Goal: Information Seeking & Learning: Learn about a topic

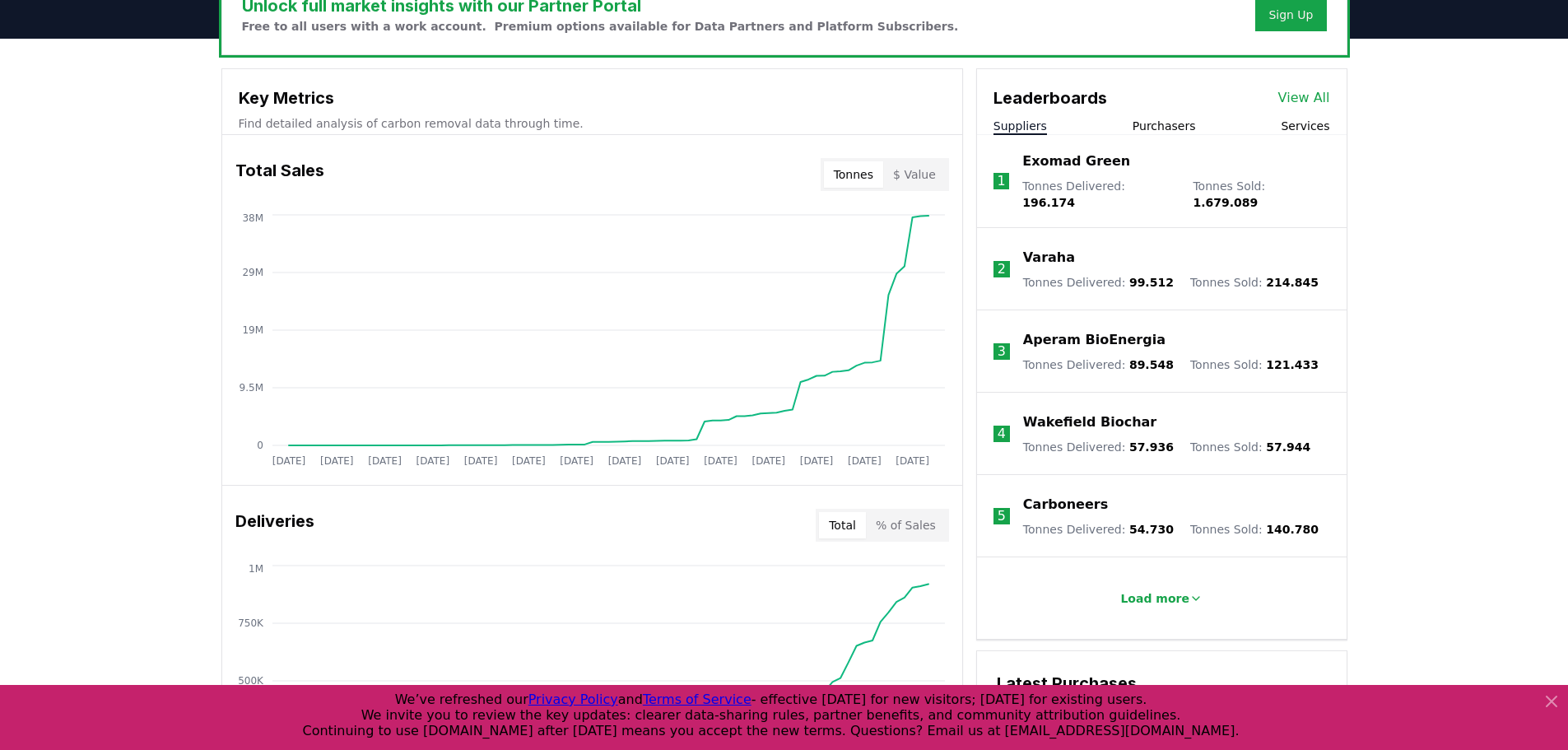
scroll to position [494, 0]
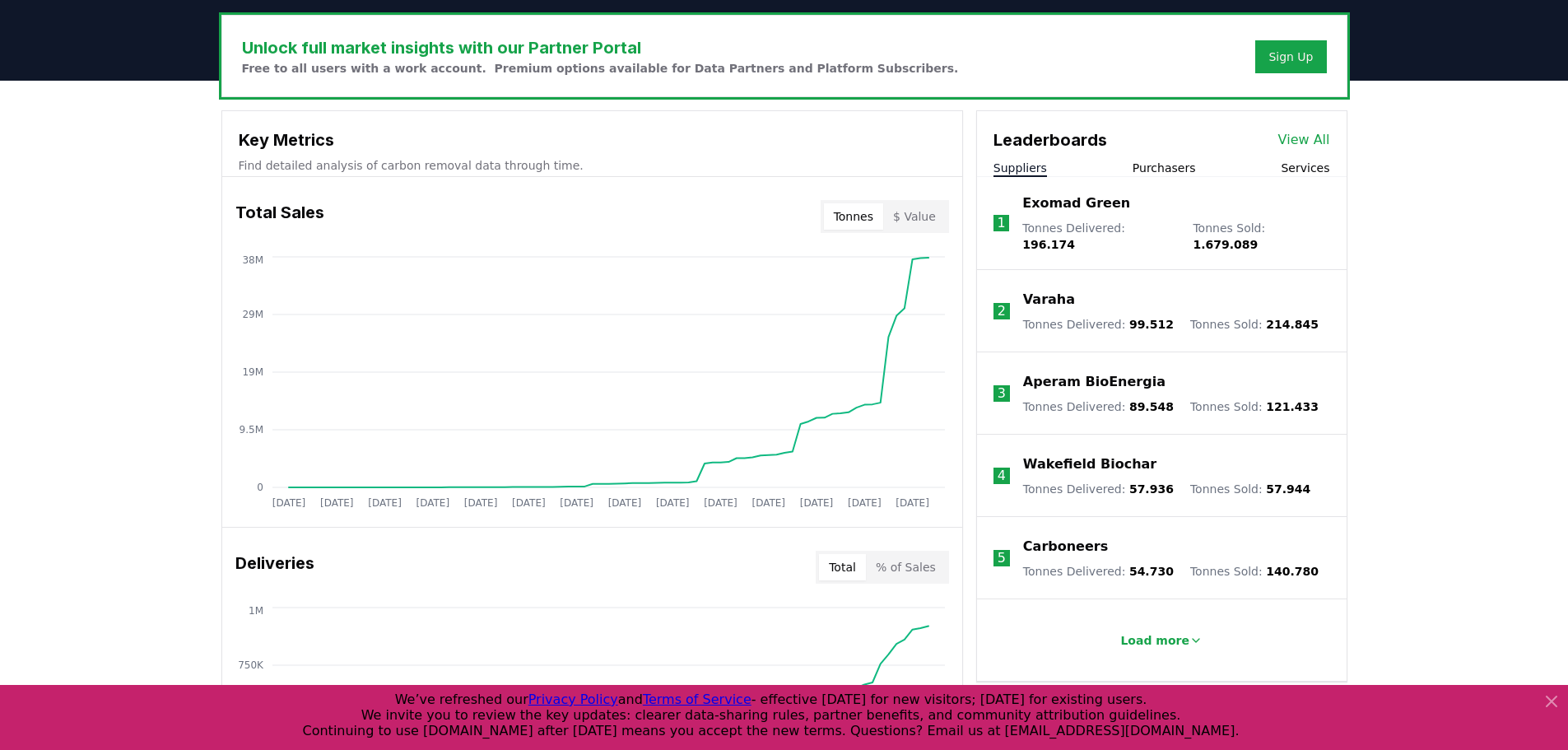
click at [1078, 205] on p "Exomad Green" at bounding box center [1076, 203] width 107 height 20
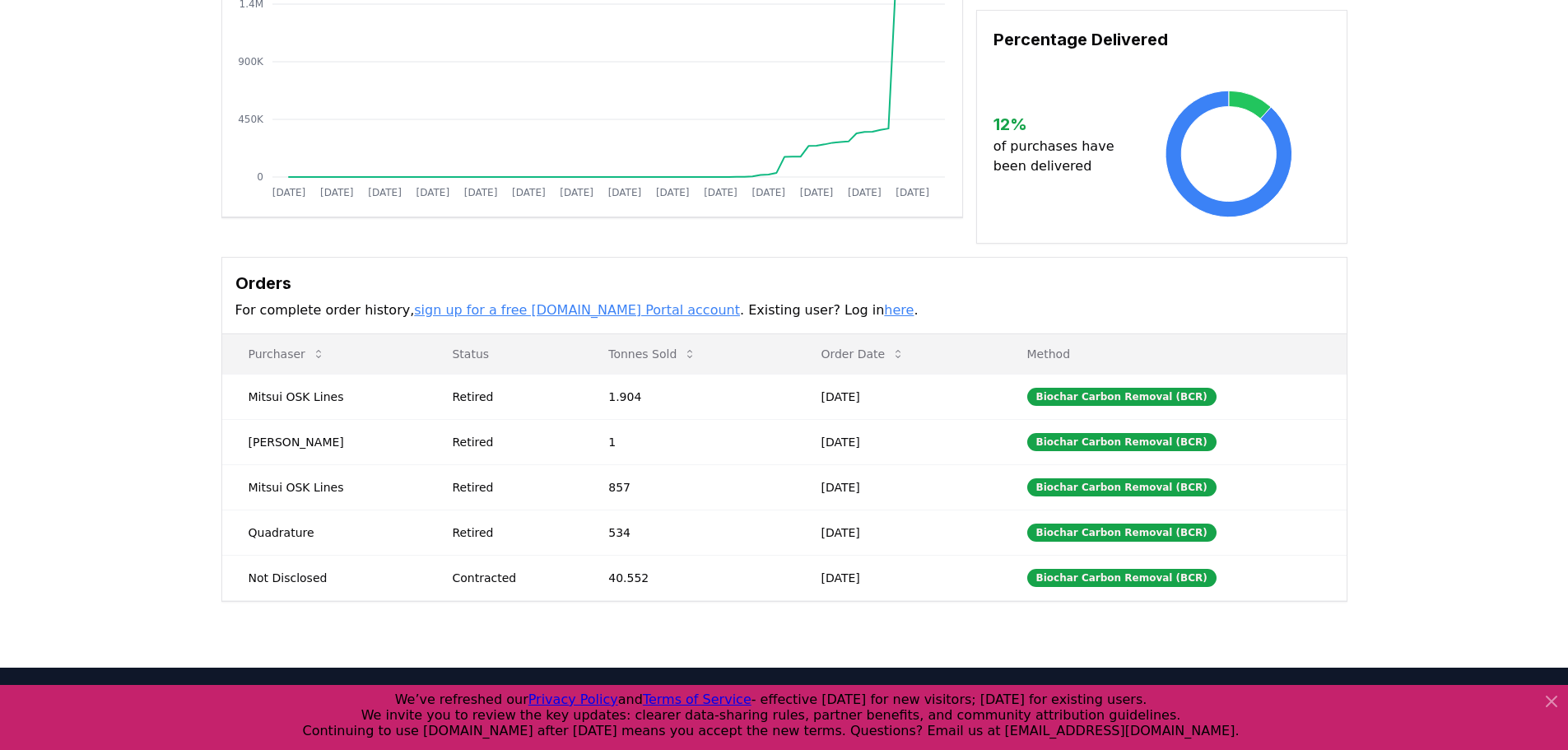
scroll to position [260, 0]
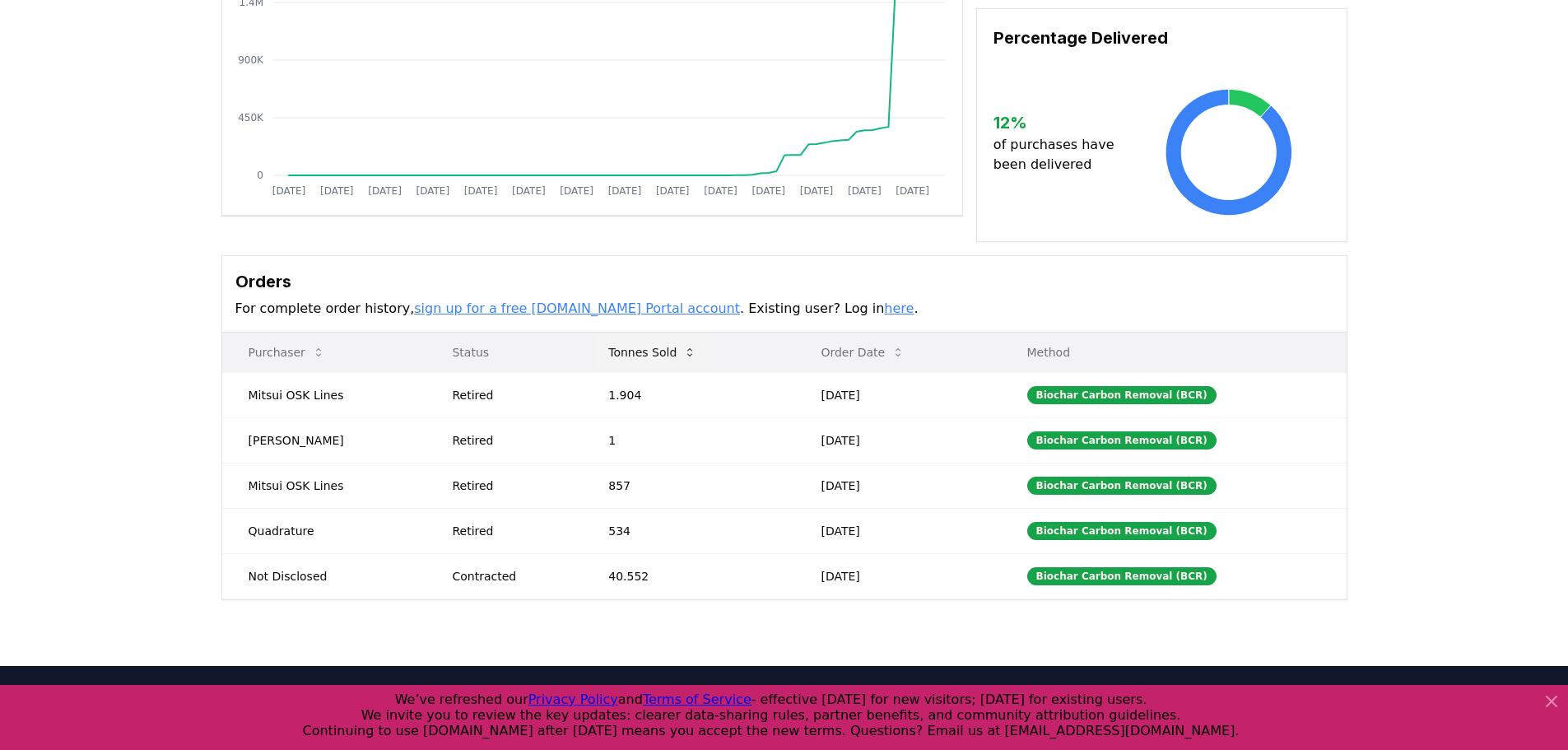
click at [687, 358] on icon at bounding box center [690, 352] width 13 height 13
click at [687, 350] on icon at bounding box center [690, 352] width 13 height 13
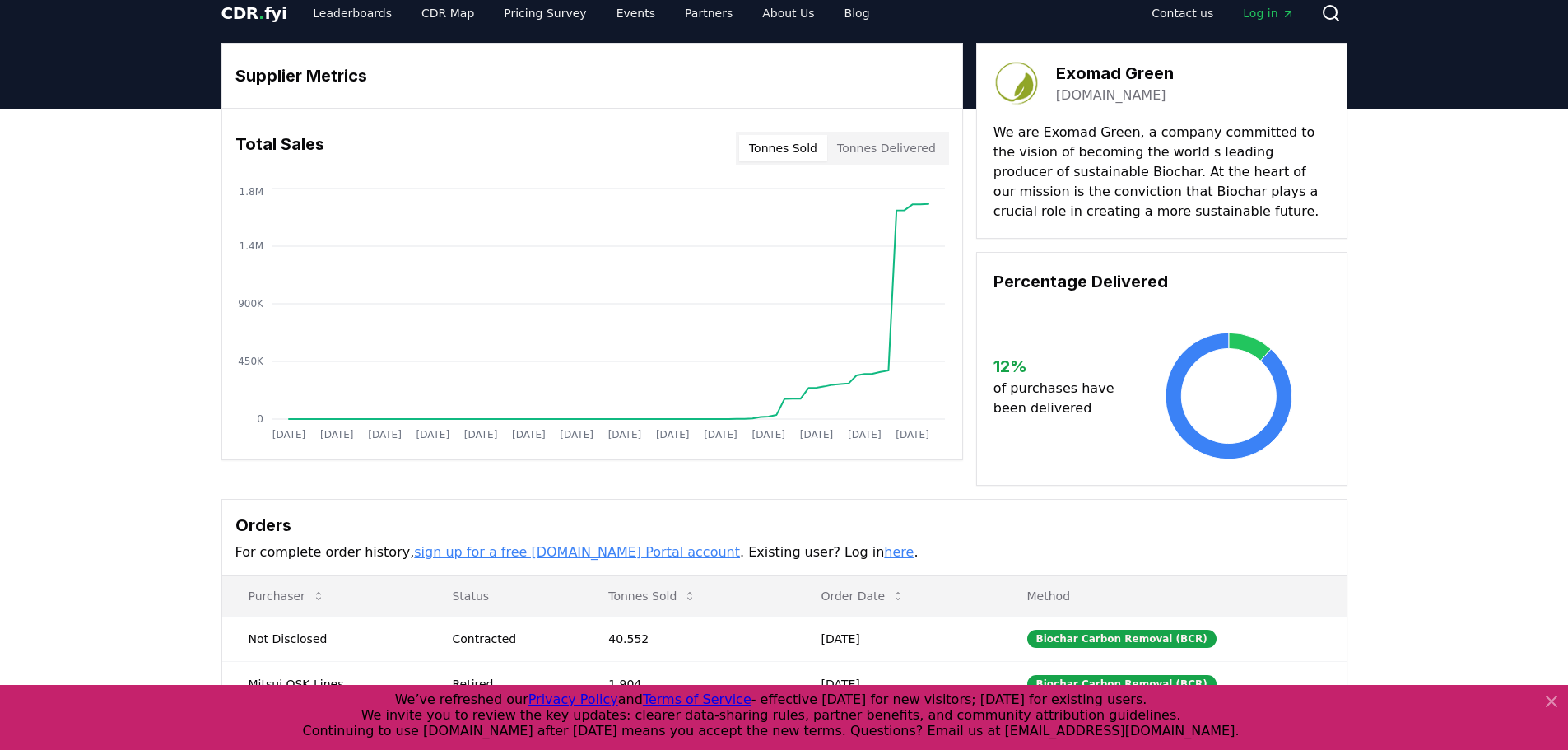
scroll to position [0, 0]
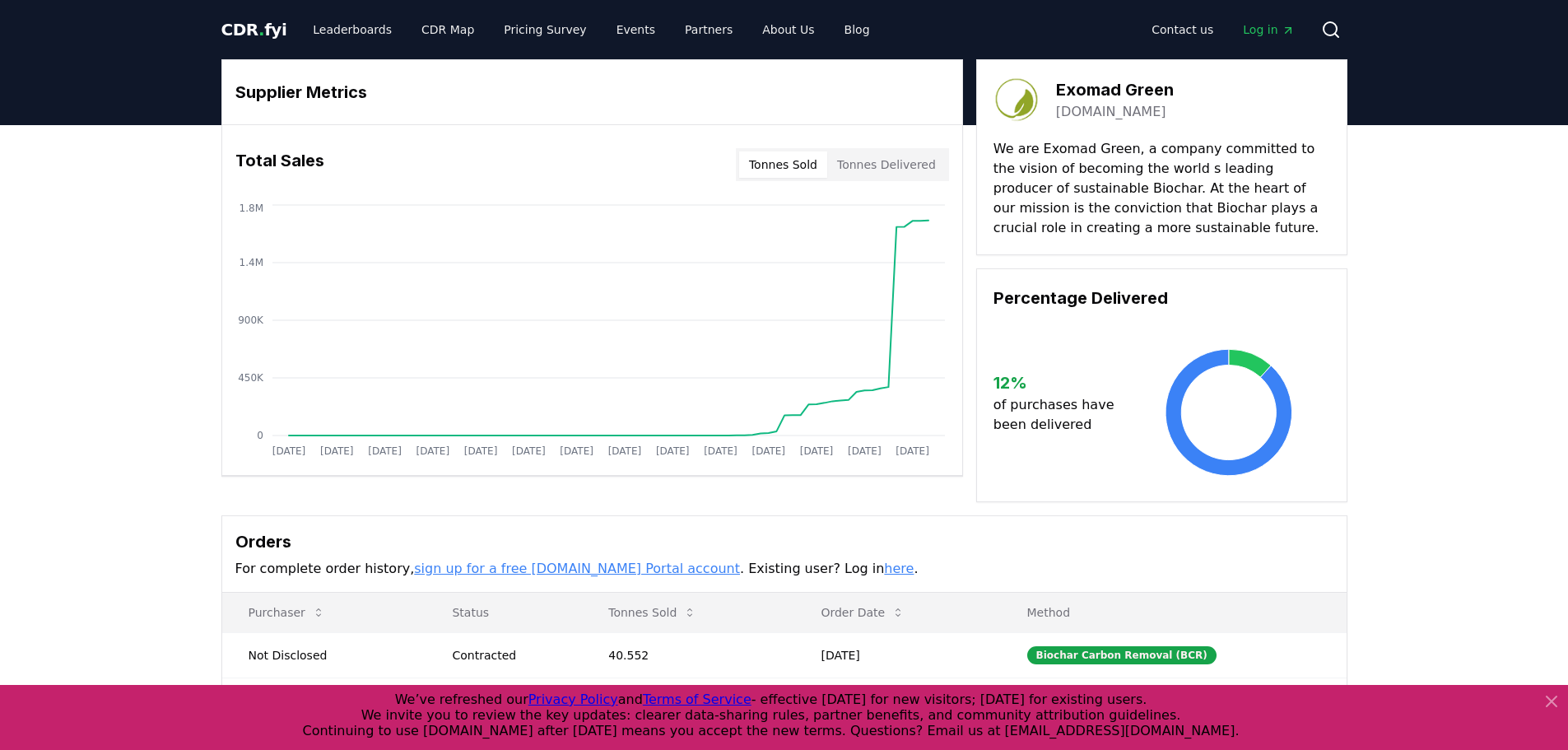
click at [880, 166] on button "Tonnes Delivered" at bounding box center [887, 164] width 119 height 26
click at [803, 162] on button "Tonnes Sold" at bounding box center [784, 164] width 88 height 26
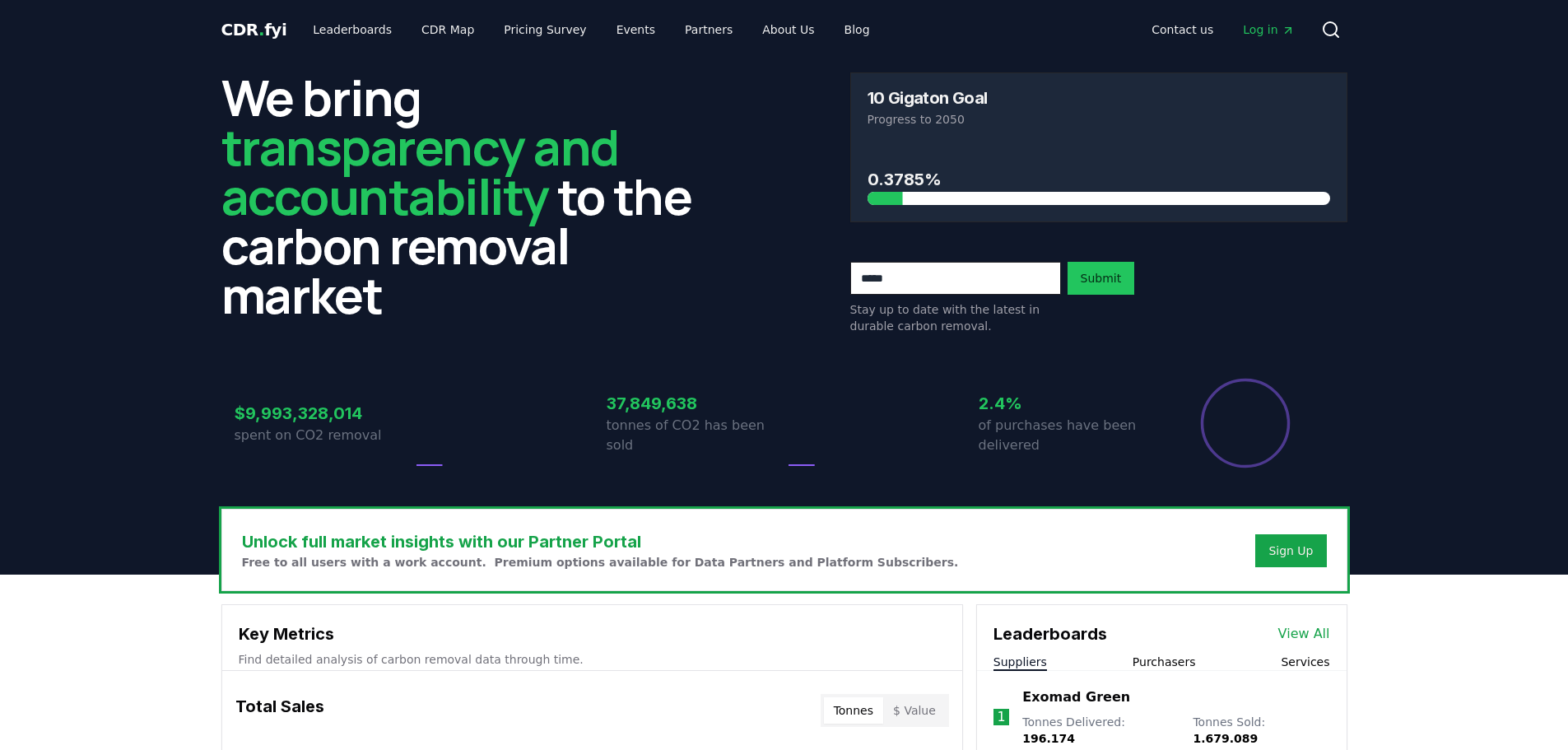
scroll to position [494, 0]
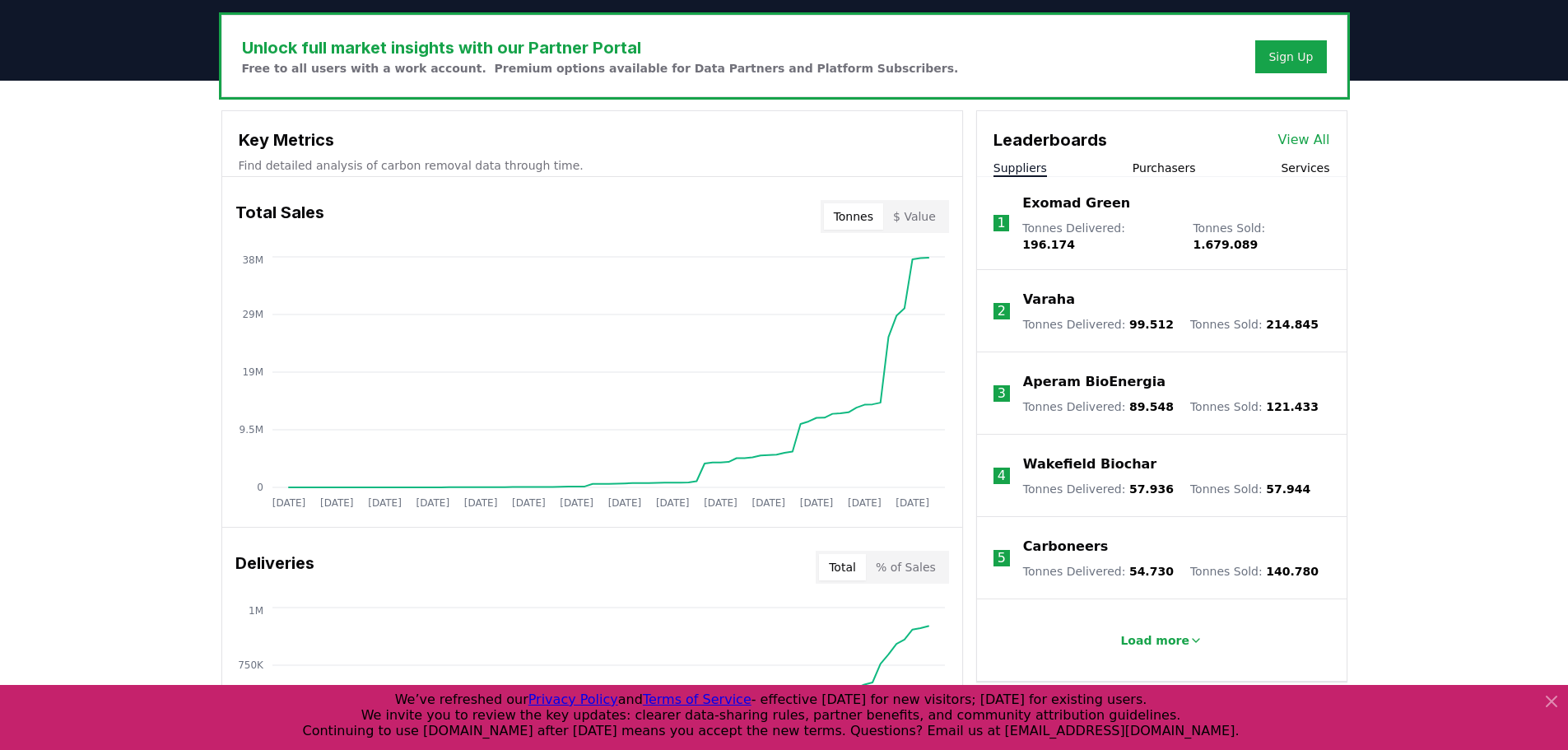
click at [1057, 210] on p "Exomad Green" at bounding box center [1076, 203] width 107 height 20
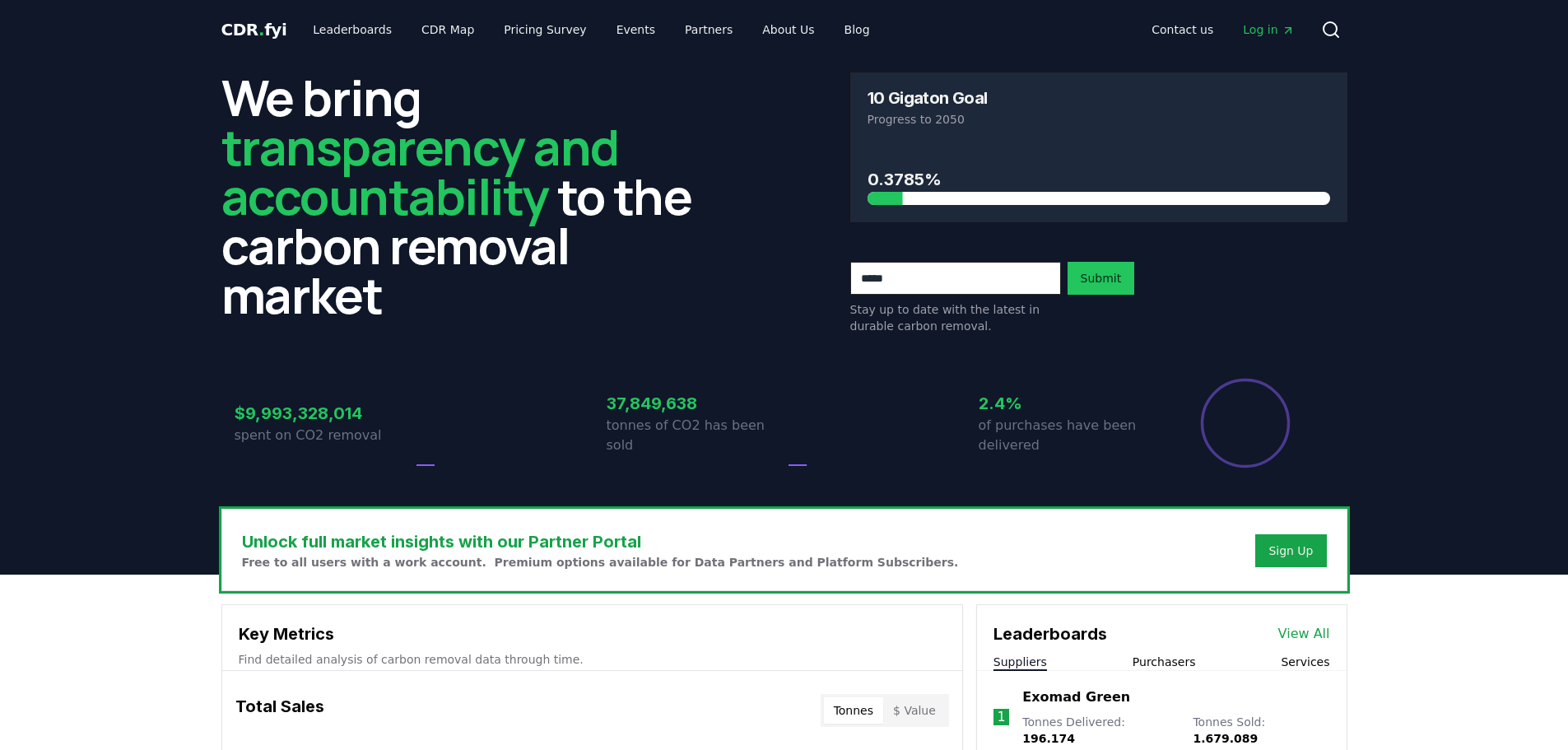
scroll to position [494, 0]
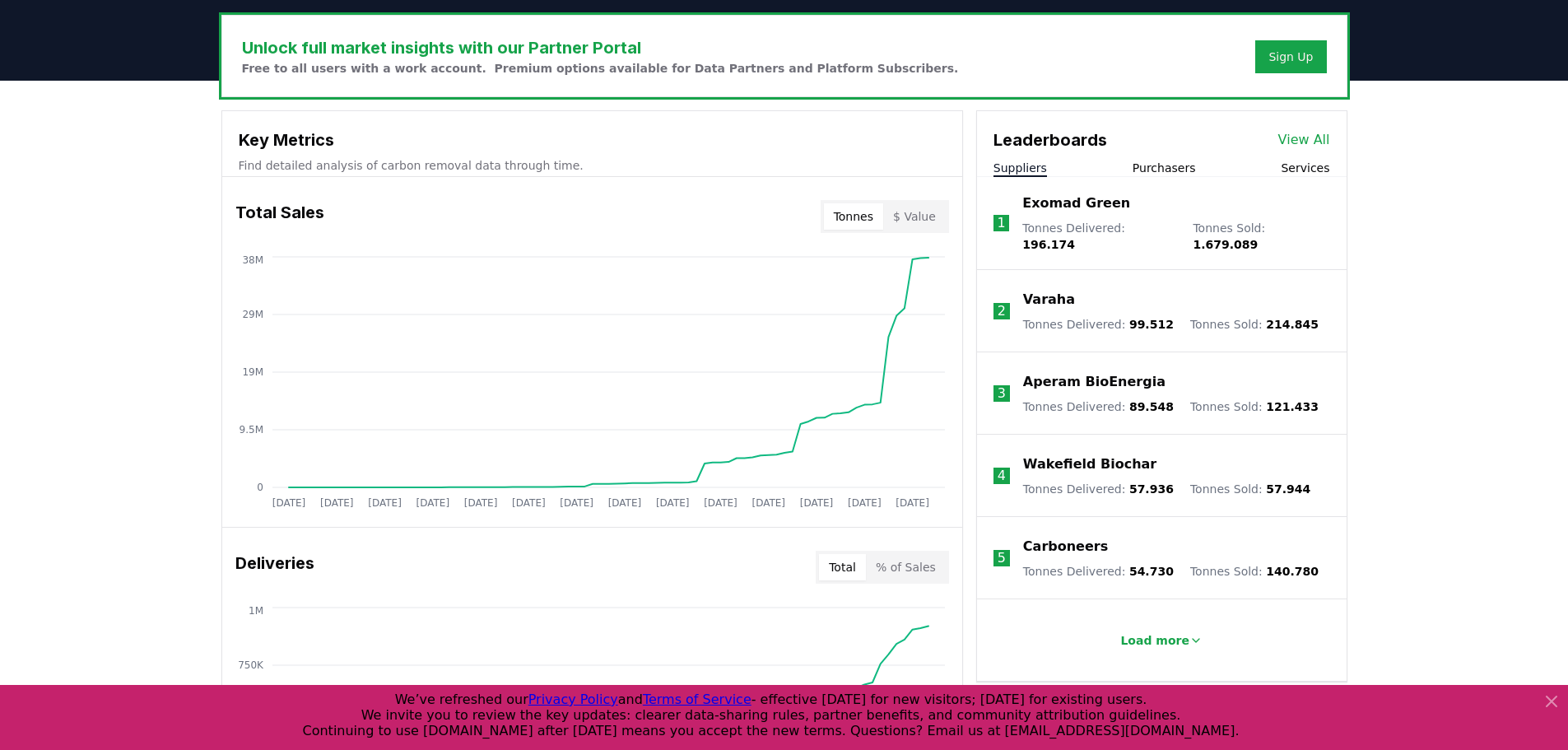
click at [1538, 232] on div "Unlock full market insights with our Partner Portal Free to all users with a wo…" at bounding box center [784, 739] width 1568 height 1318
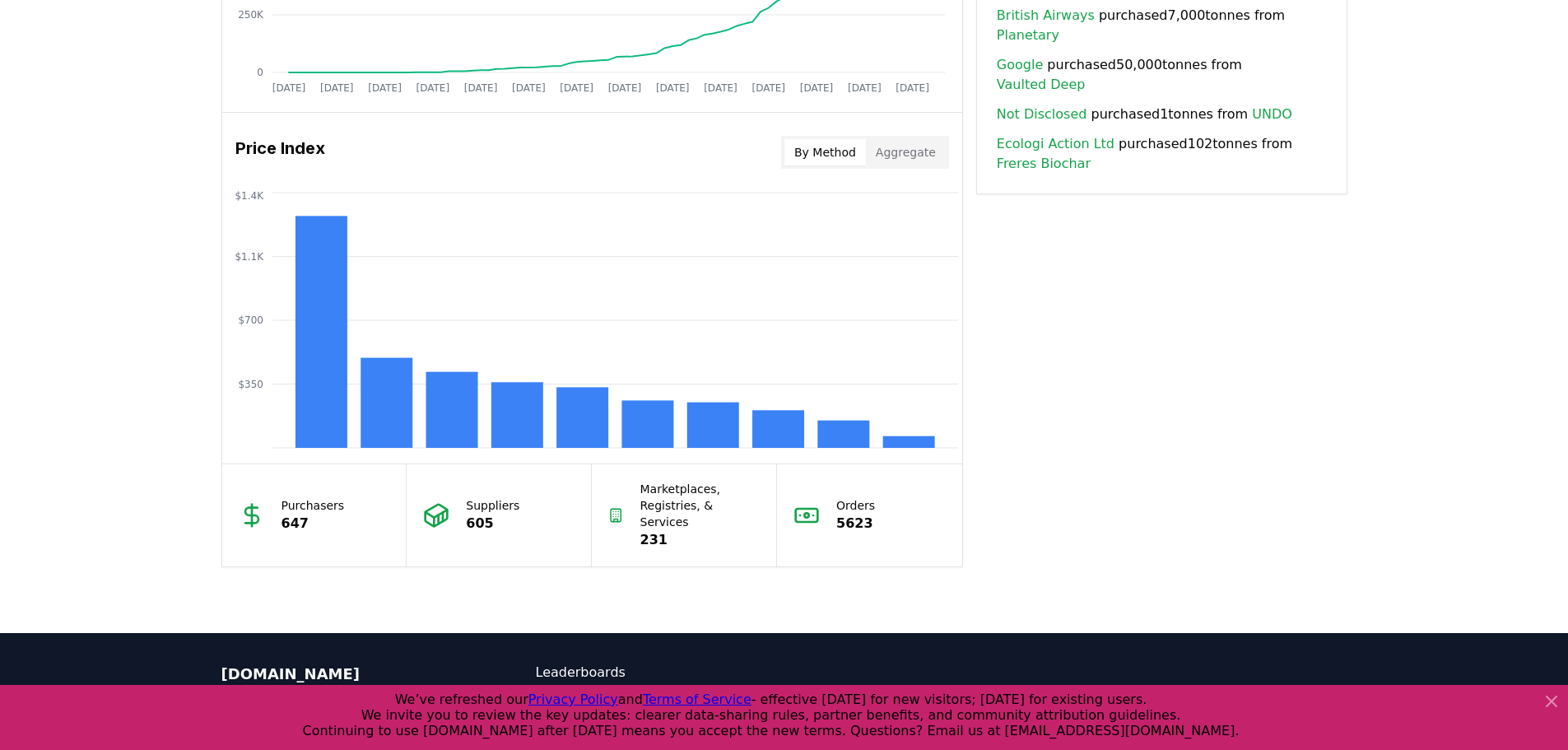
scroll to position [1257, 0]
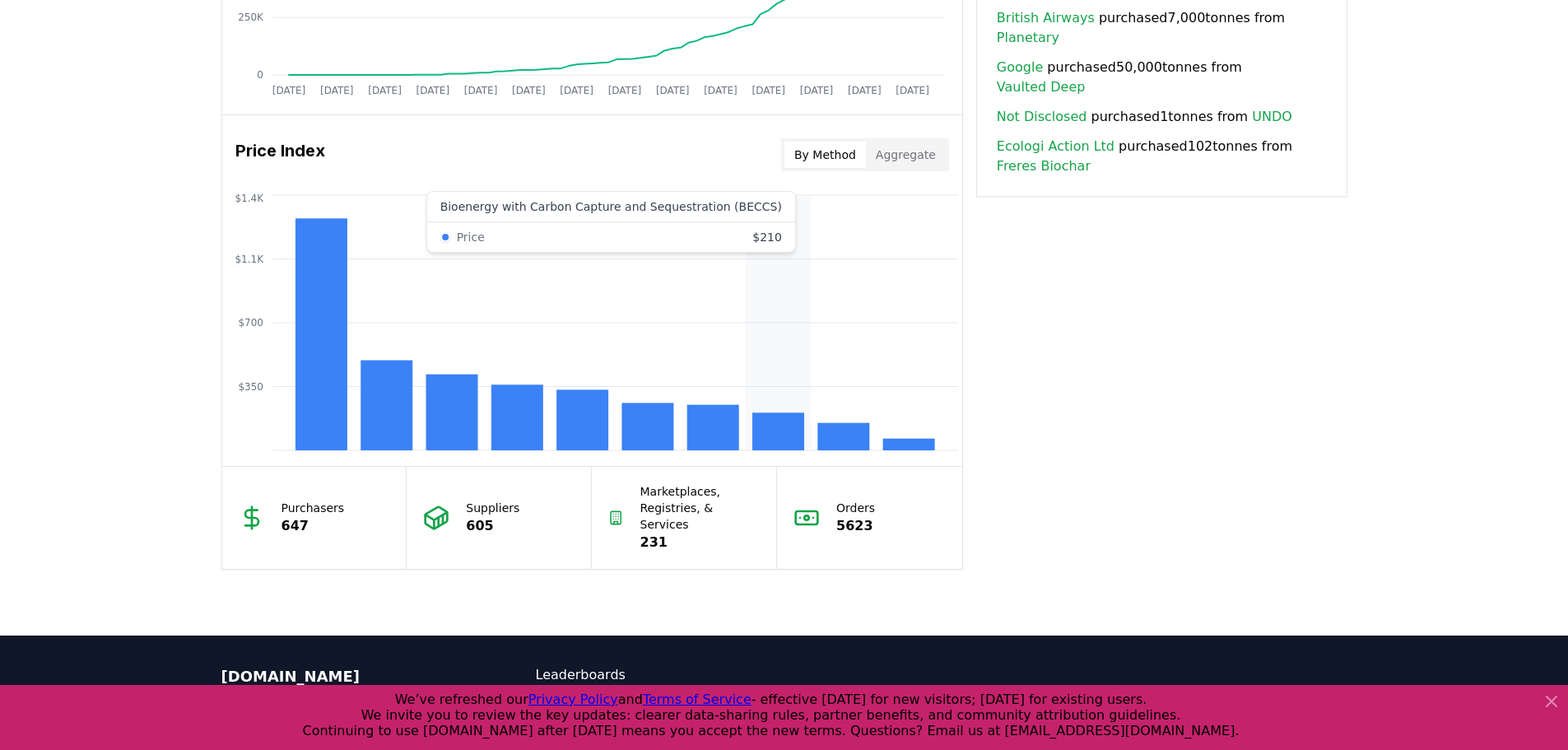
click at [769, 436] on rect at bounding box center [778, 431] width 52 height 37
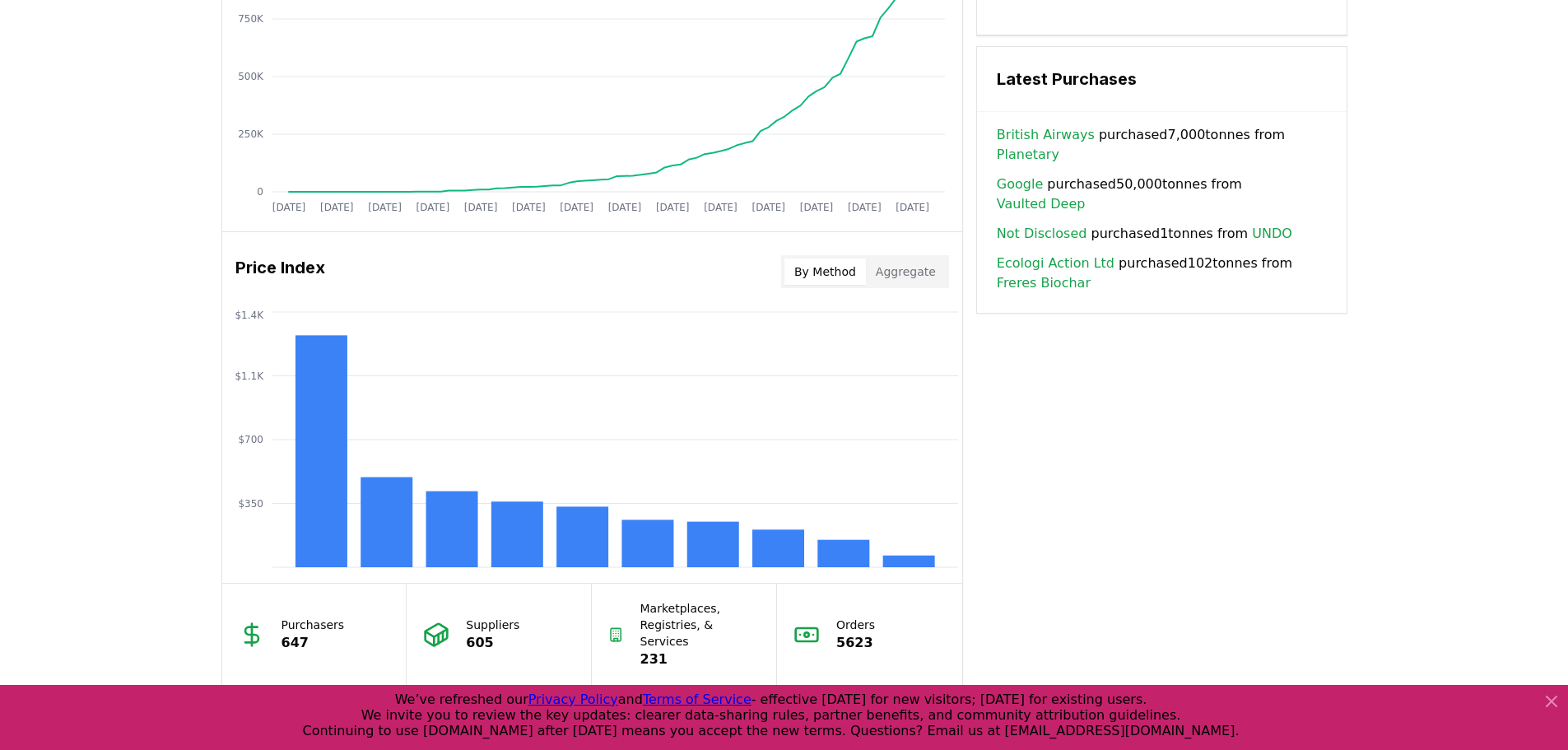
scroll to position [1133, 0]
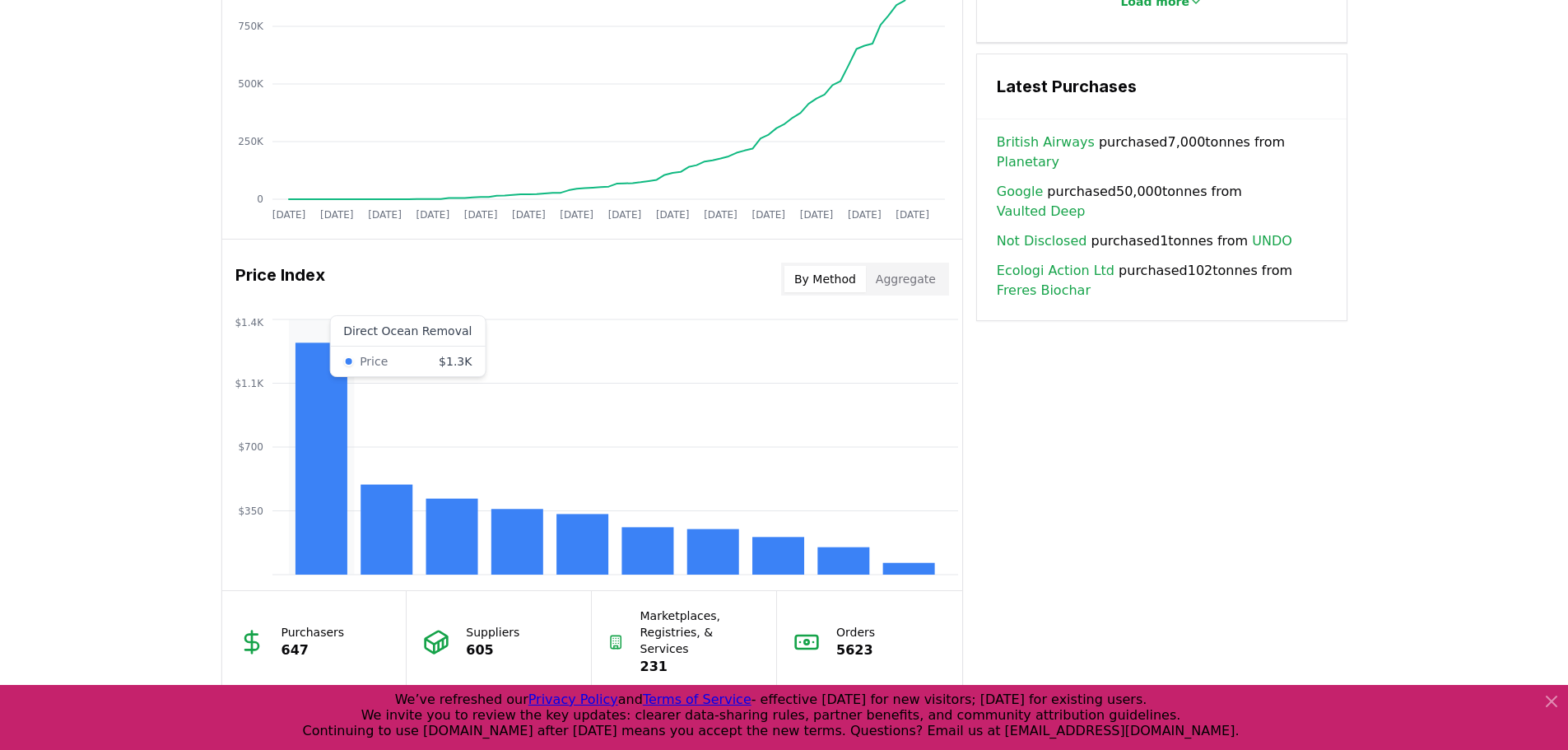
click at [338, 529] on rect at bounding box center [320, 458] width 52 height 232
click at [337, 529] on rect at bounding box center [320, 458] width 52 height 232
click at [328, 410] on rect at bounding box center [320, 458] width 52 height 232
click at [334, 330] on icon "$350 $700 $1.1K $1.4K" at bounding box center [593, 447] width 740 height 264
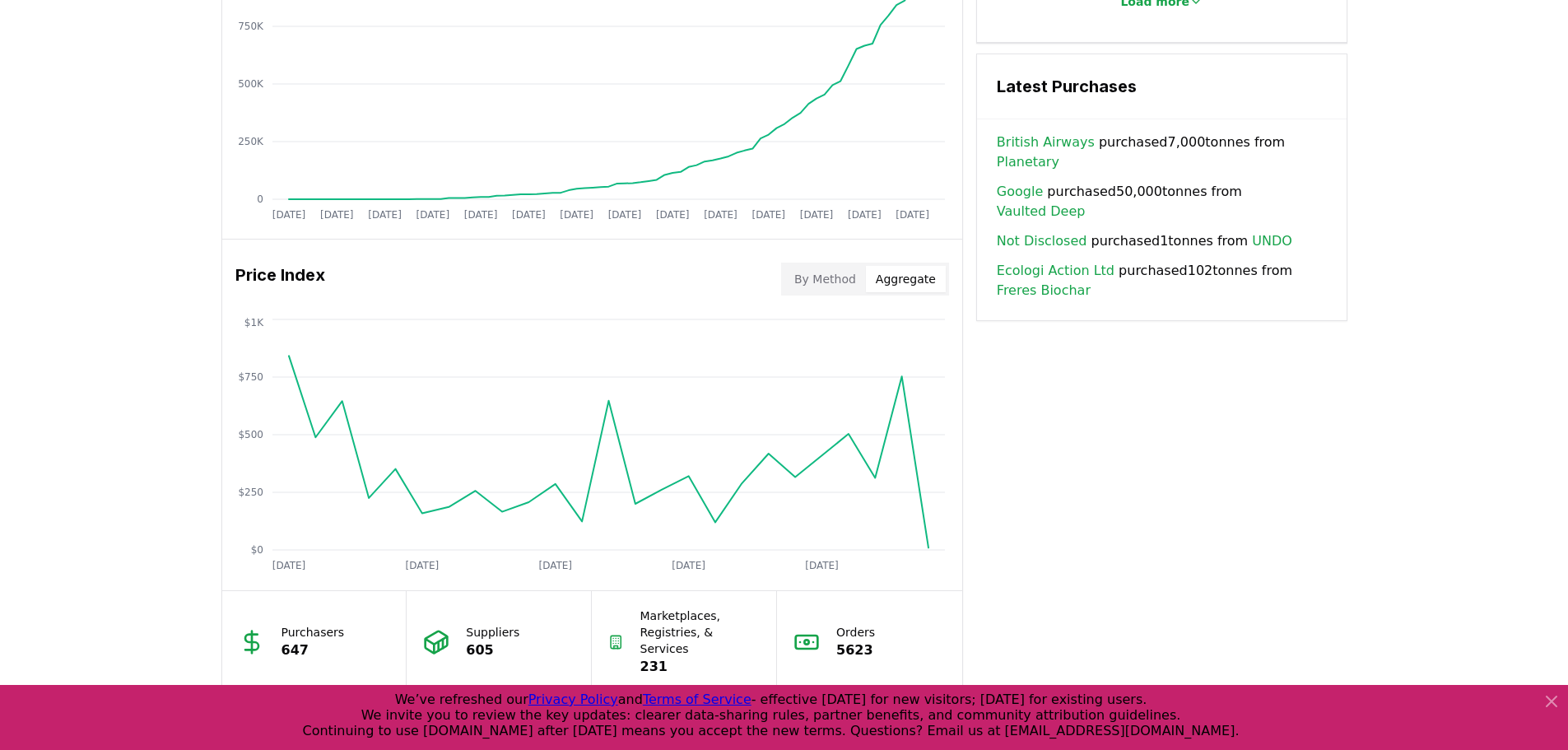
click at [929, 282] on button "Aggregate" at bounding box center [905, 278] width 80 height 26
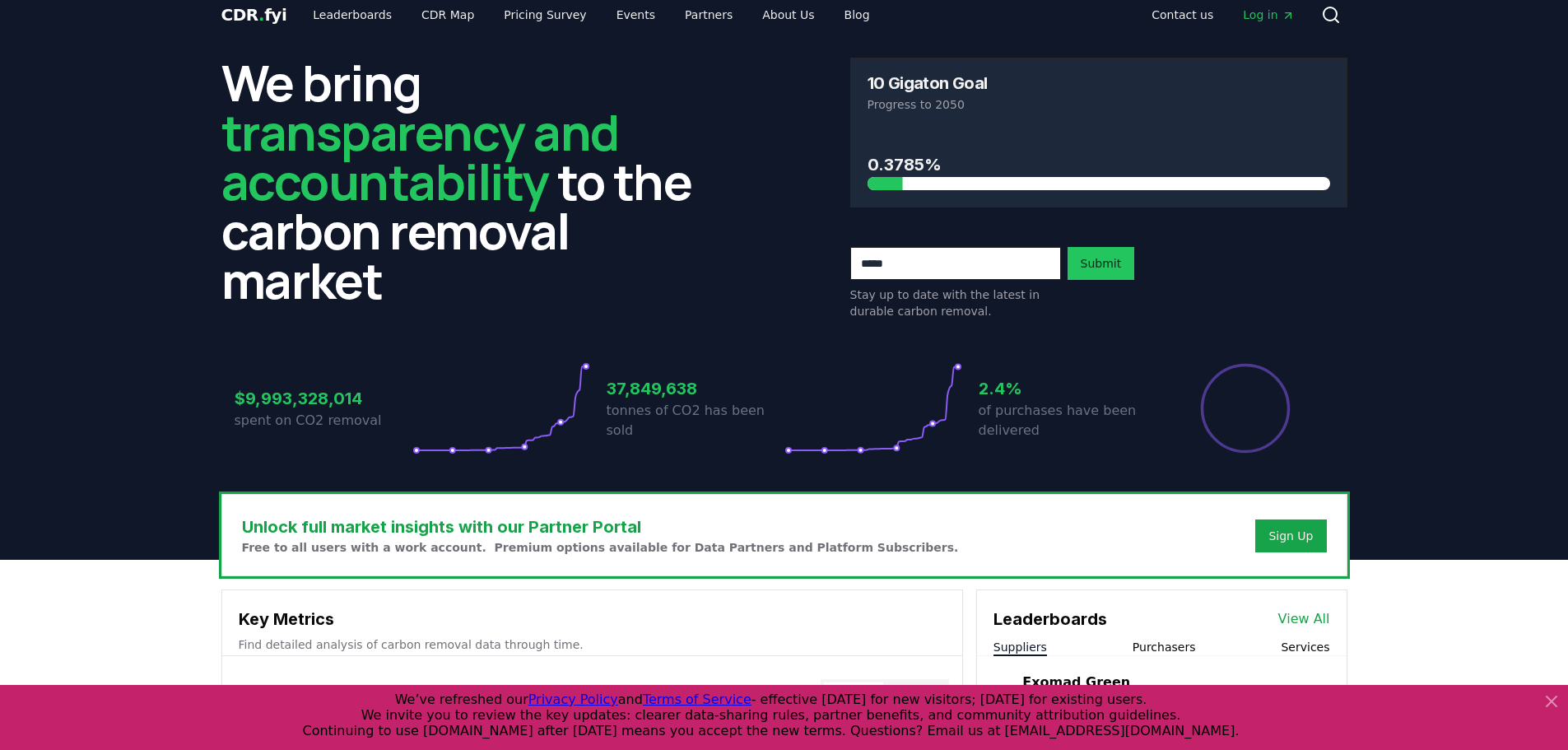
scroll to position [0, 0]
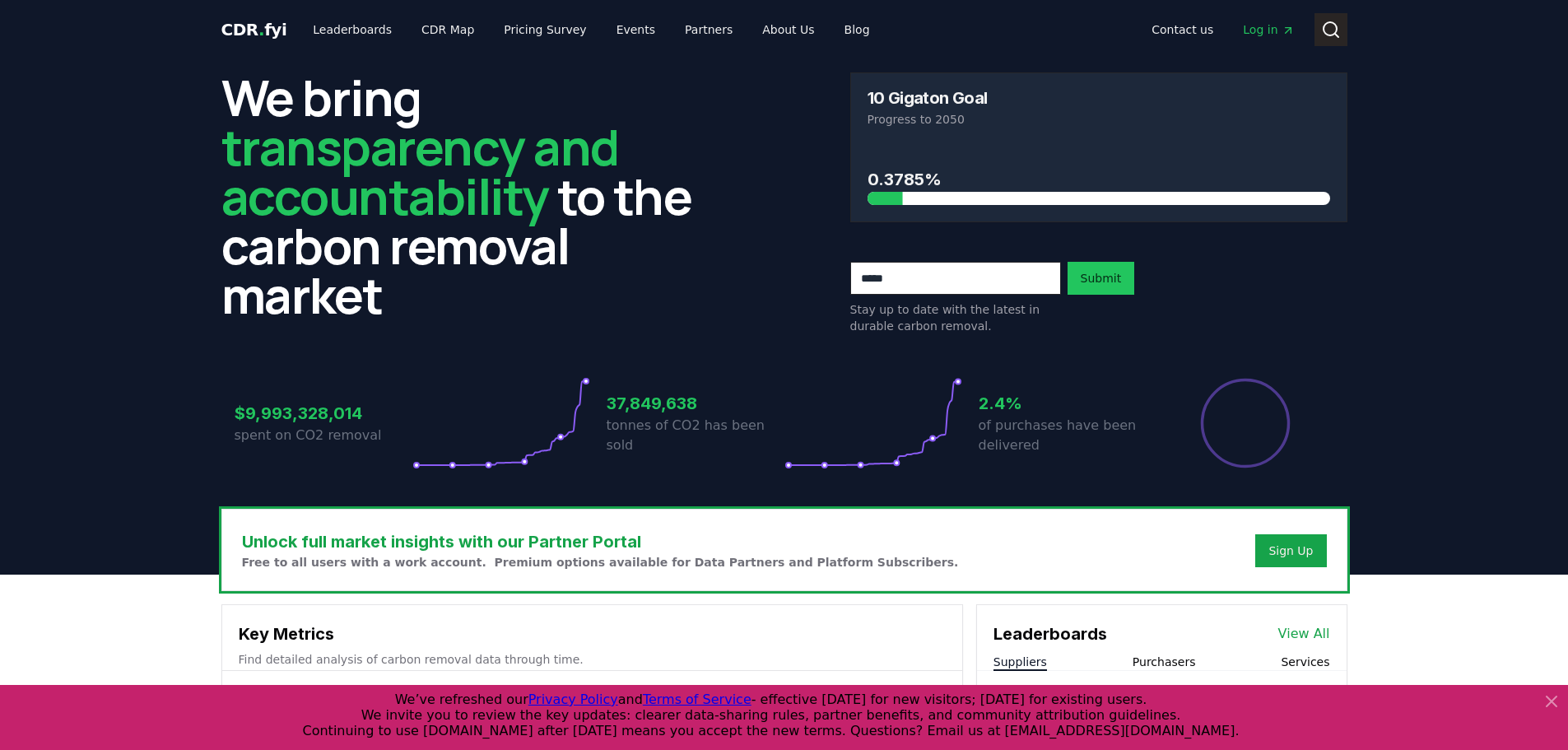
click at [1333, 31] on icon at bounding box center [1330, 30] width 20 height 20
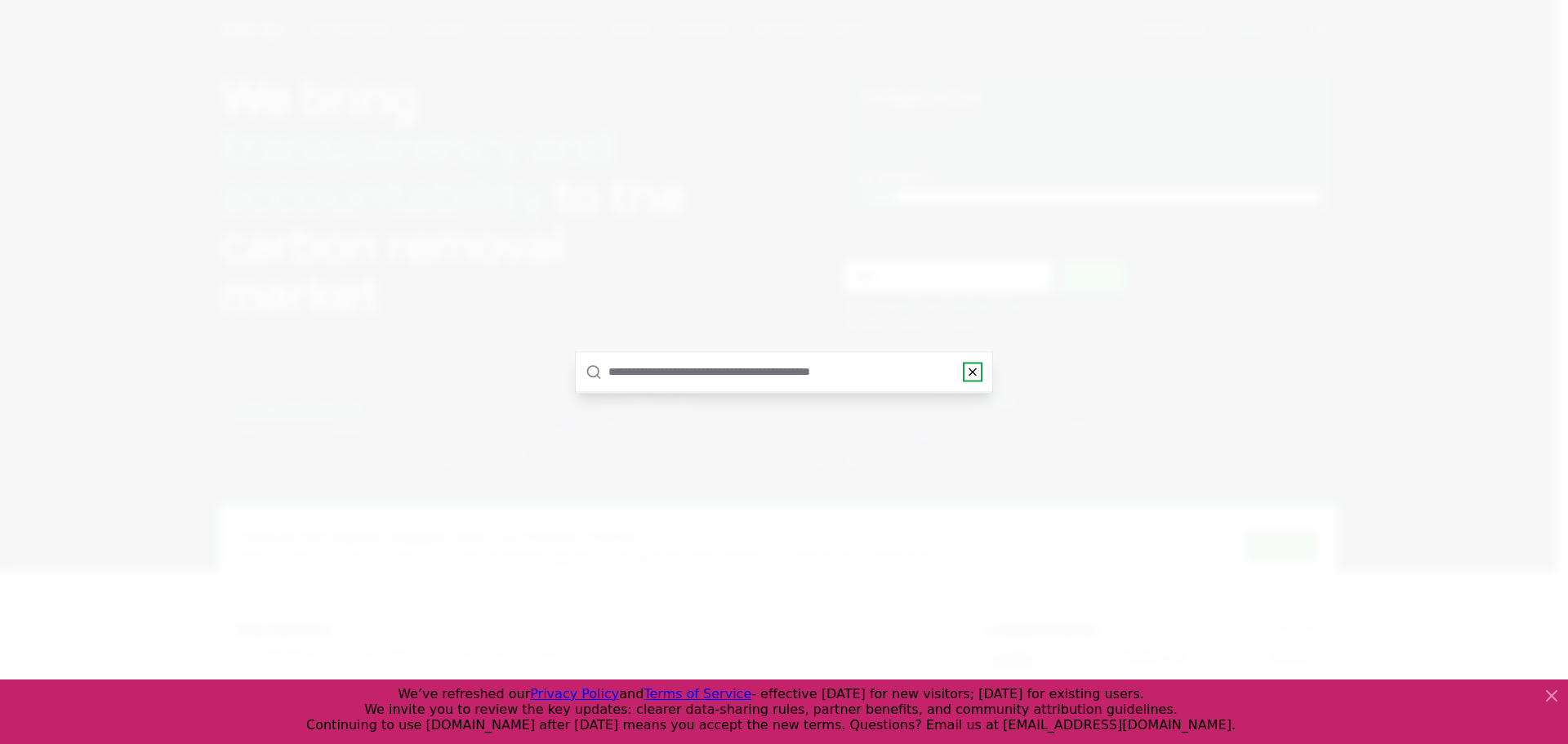
click at [970, 376] on icon "button" at bounding box center [972, 372] width 13 height 13
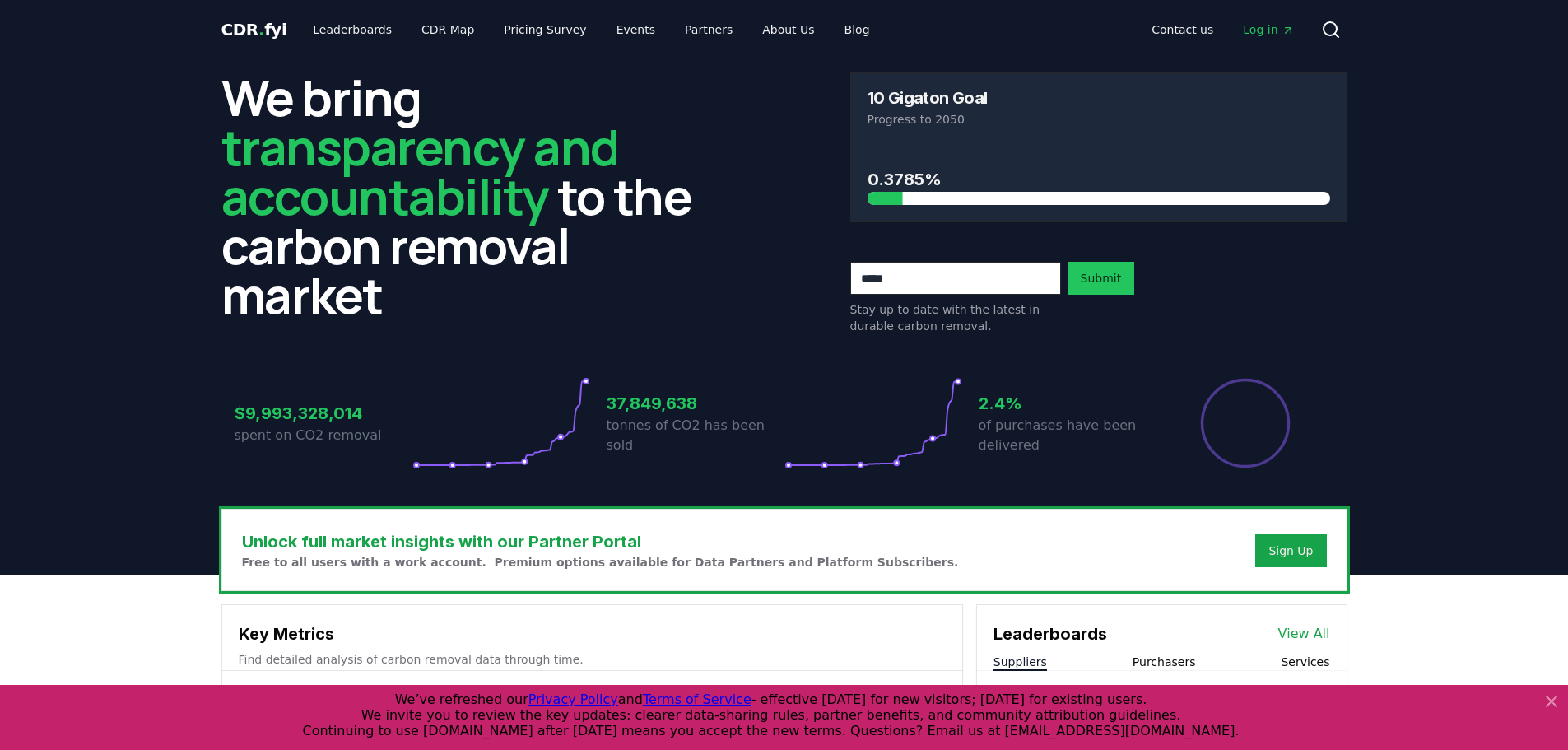
click at [1269, 26] on span "Log in" at bounding box center [1268, 29] width 51 height 16
click at [1292, 551] on div "Sign Up" at bounding box center [1291, 551] width 44 height 16
click at [685, 30] on link "Partners" at bounding box center [708, 29] width 74 height 30
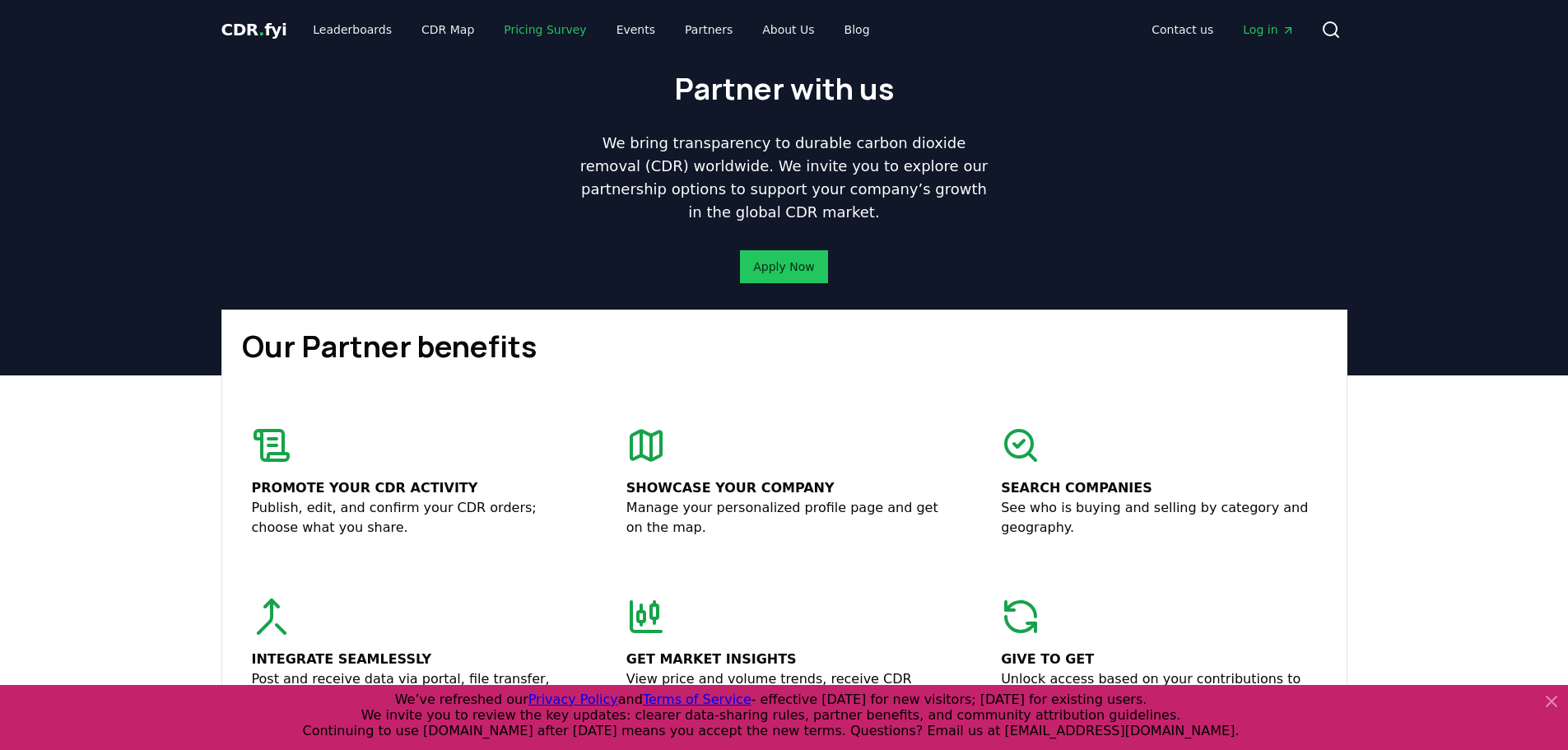
click at [534, 32] on link "Pricing Survey" at bounding box center [545, 29] width 108 height 30
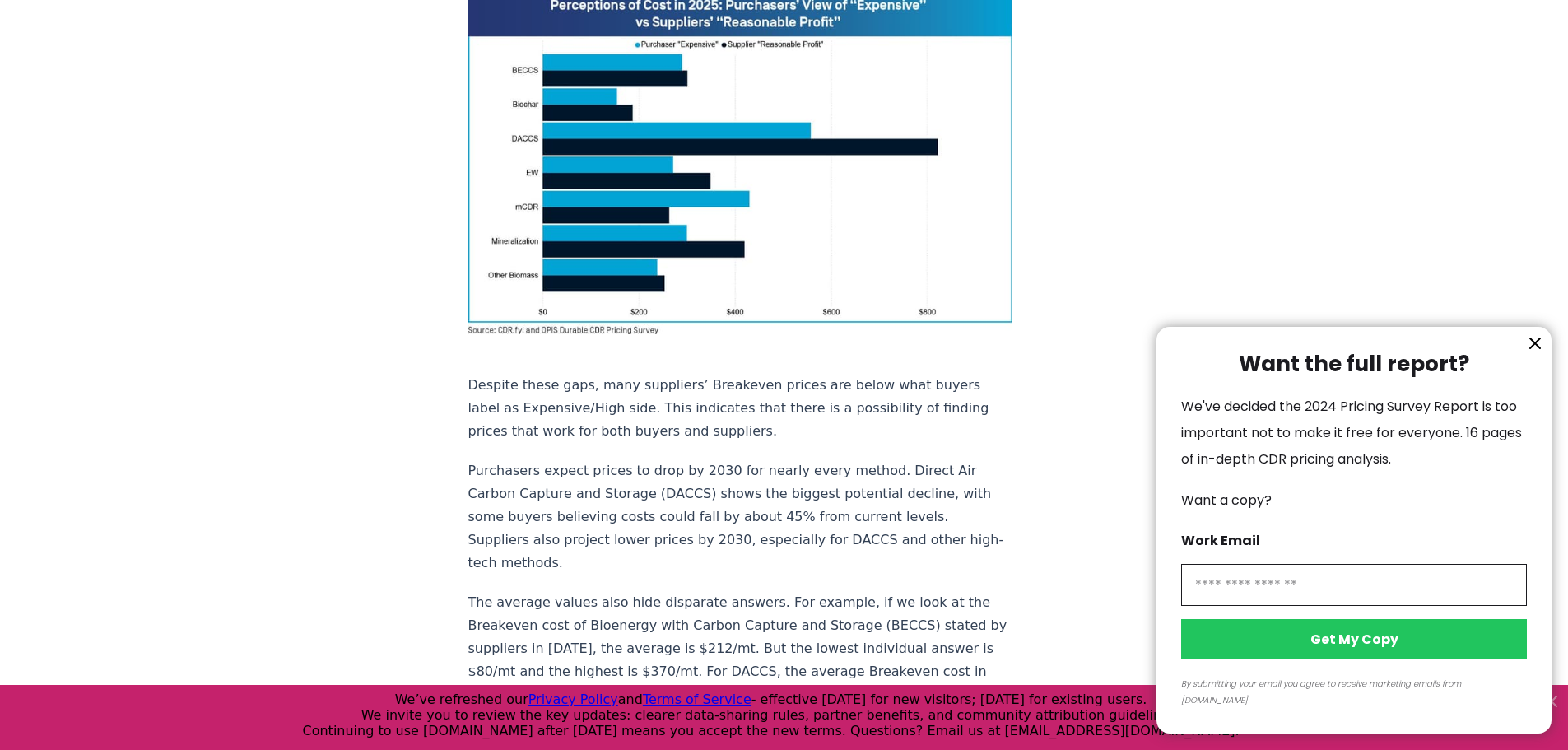
scroll to position [1308, 0]
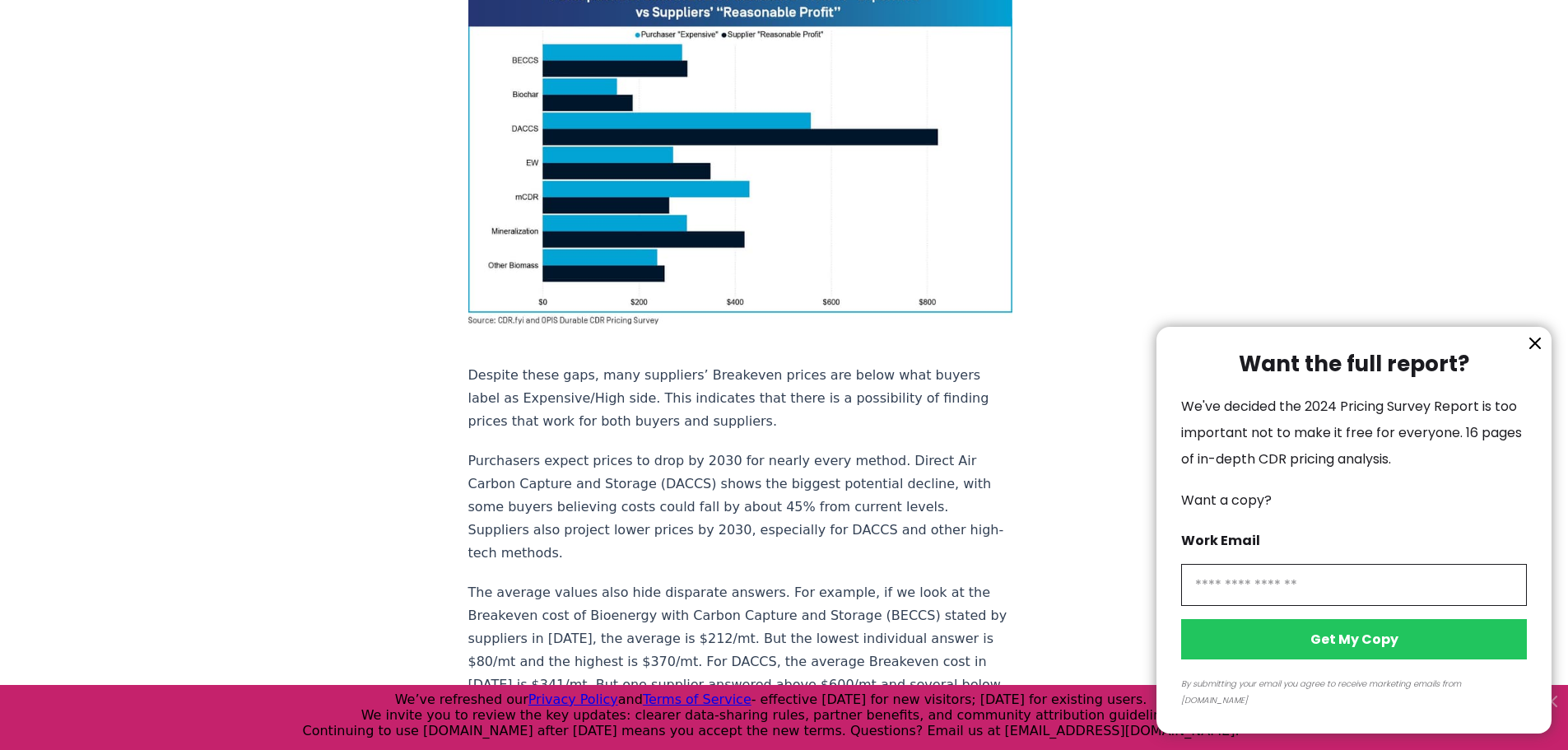
click at [1535, 351] on icon "information" at bounding box center [1534, 343] width 20 height 20
